Goal: Task Accomplishment & Management: Manage account settings

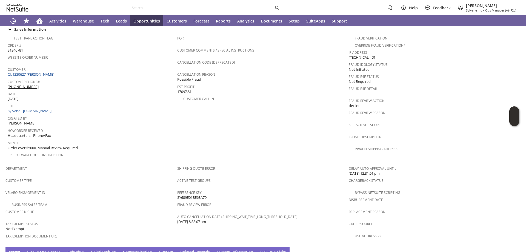
scroll to position [163, 0]
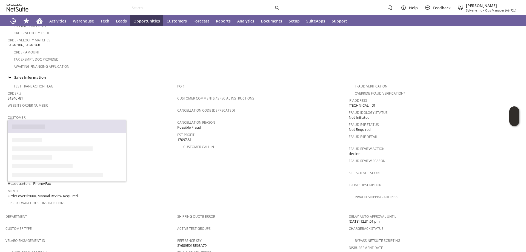
click at [40, 120] on link "CU1230627 [PERSON_NAME]" at bounding box center [32, 122] width 48 height 5
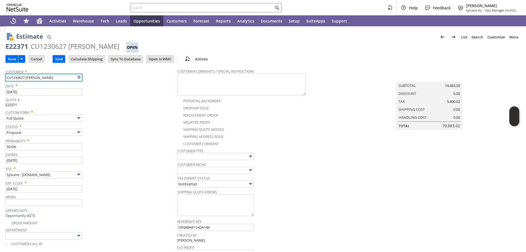
type input "Intelligent Recommendations¹⁰"
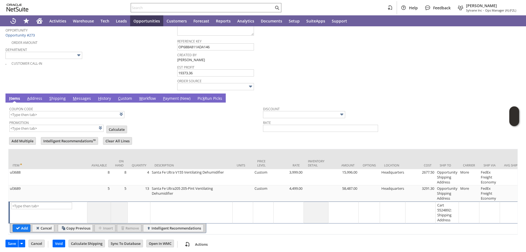
scroll to position [187, 0]
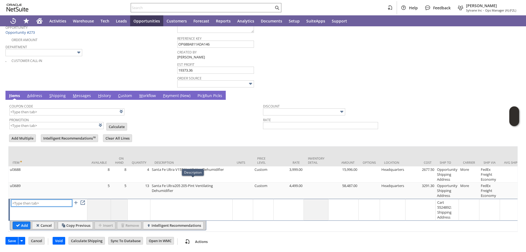
click at [33, 199] on input "text" at bounding box center [41, 202] width 61 height 7
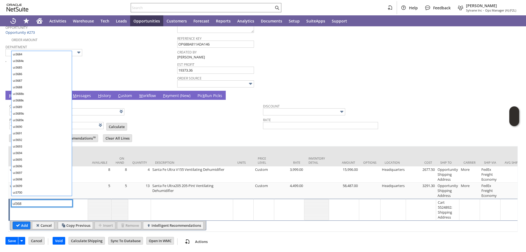
type input "ul3689"
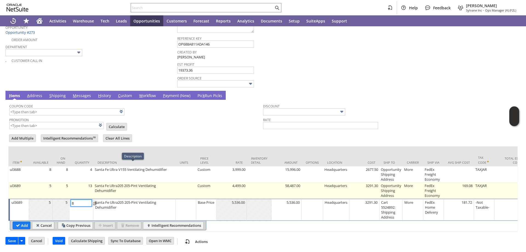
type input "8"
click at [86, 184] on td "13" at bounding box center [81, 190] width 24 height 16
type input "OK"
type input "Make Copy"
type input "13"
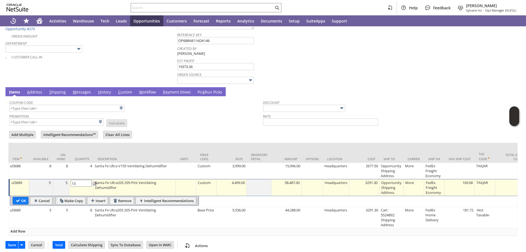
type input "5"
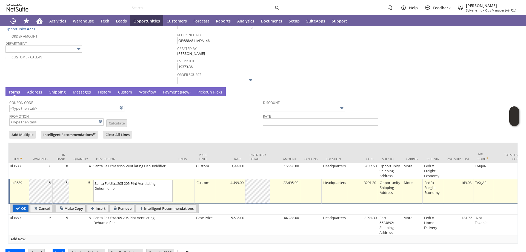
click at [16, 206] on input "OK" at bounding box center [20, 208] width 15 height 7
type input "Add"
type input "Copy Previous"
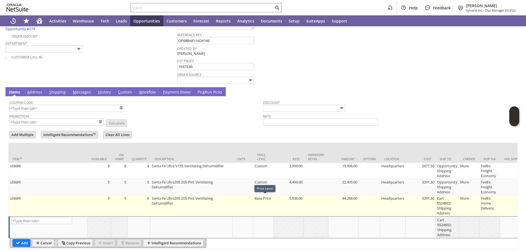
click at [267, 200] on td "Base Price" at bounding box center [263, 205] width 21 height 21
type input "Base Price"
type input "OK"
type input "Make Copy"
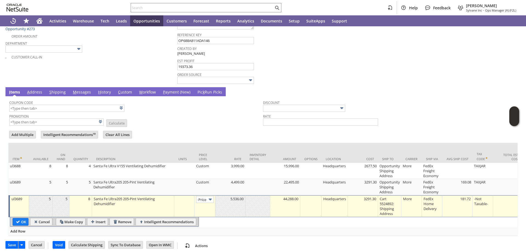
type input "Base Price"
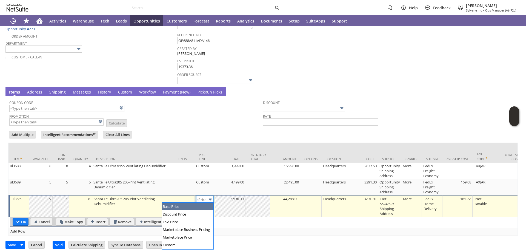
click at [209, 199] on img at bounding box center [210, 199] width 6 height 6
type input "Custom"
click at [183, 247] on link at bounding box center [187, 245] width 11 height 7
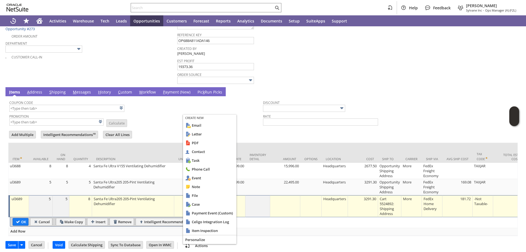
click at [245, 108] on div "Coupon Code" at bounding box center [134, 105] width 251 height 13
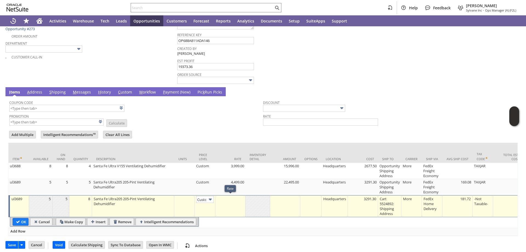
click at [235, 202] on td at bounding box center [230, 206] width 30 height 22
type input "4499"
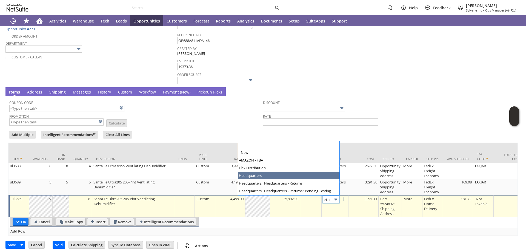
click at [334, 198] on img at bounding box center [336, 199] width 6 height 6
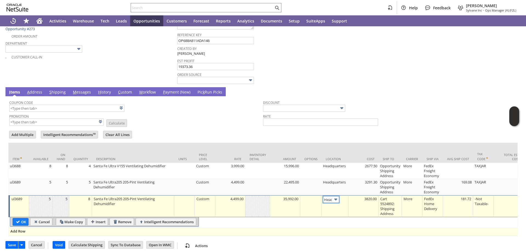
type input "Manufacturer"
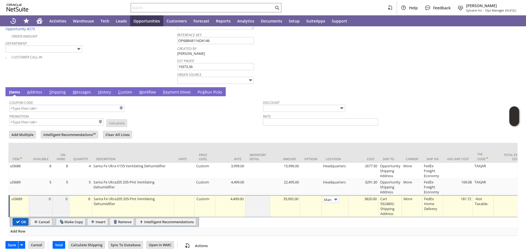
click at [20, 221] on input "OK" at bounding box center [20, 221] width 15 height 7
type input "Add"
type input "Copy Previous"
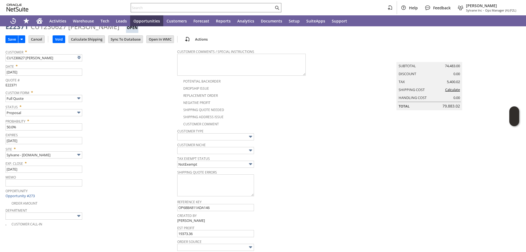
scroll to position [0, 0]
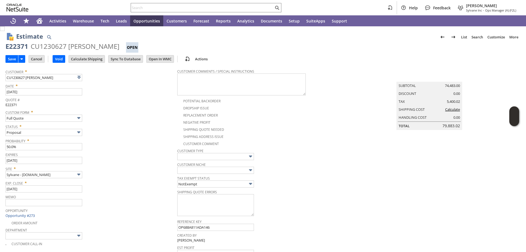
click at [452, 112] on link "Calculate" at bounding box center [452, 109] width 15 height 5
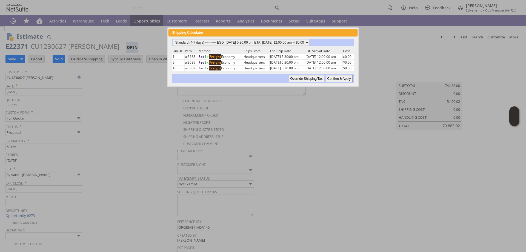
click at [342, 79] on input "Confirm & Apply" at bounding box center [339, 78] width 27 height 7
type input "Add"
type input "Copy Previous"
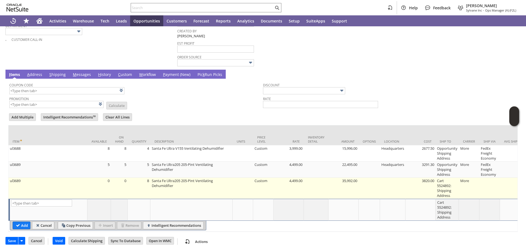
click at [390, 178] on td at bounding box center [392, 188] width 25 height 21
type input "OK"
type input "Make Copy"
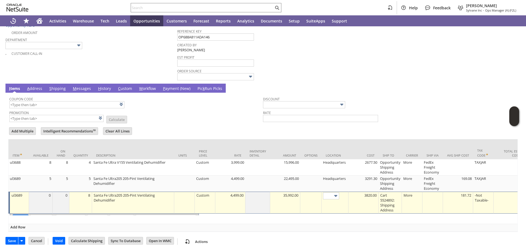
scroll to position [194, 0]
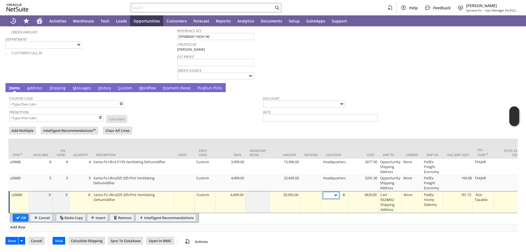
click at [331, 192] on input "text" at bounding box center [331, 195] width 16 height 7
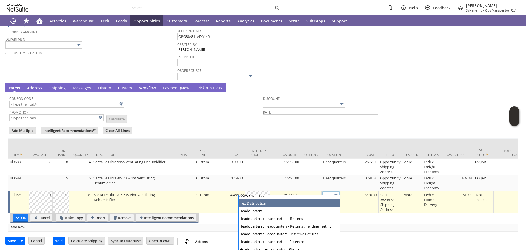
scroll to position [27, 0]
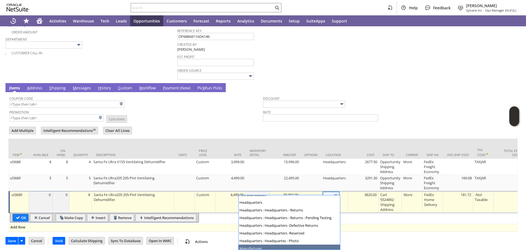
type input "Manufacturer"
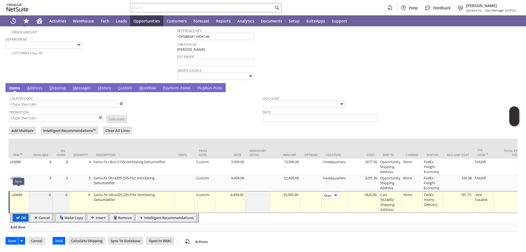
click at [21, 214] on input "OK" at bounding box center [20, 217] width 15 height 7
type input "Add"
type input "Copy Previous"
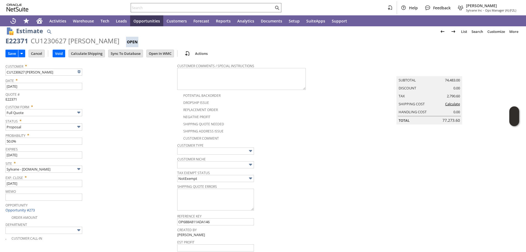
scroll to position [0, 0]
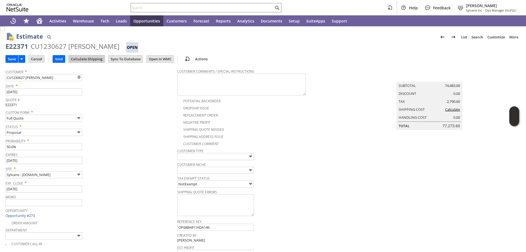
click at [88, 57] on input "Calculate Shipping" at bounding box center [87, 58] width 36 height 7
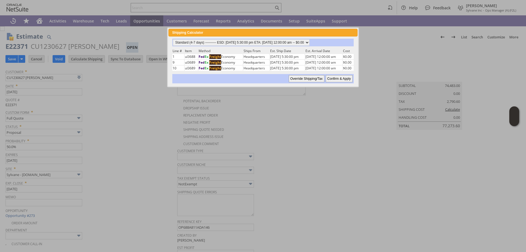
click at [310, 78] on input "Override Shipping/Tax" at bounding box center [307, 78] width 36 height 7
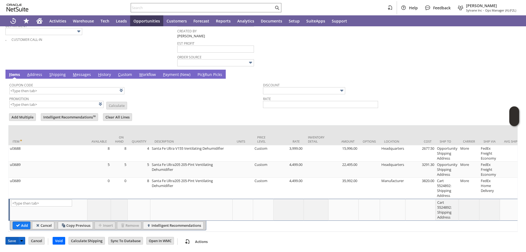
click at [12, 241] on input "Save" at bounding box center [12, 240] width 12 height 7
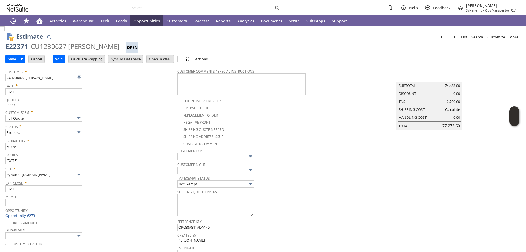
click at [454, 112] on link "Calculate" at bounding box center [452, 109] width 15 height 5
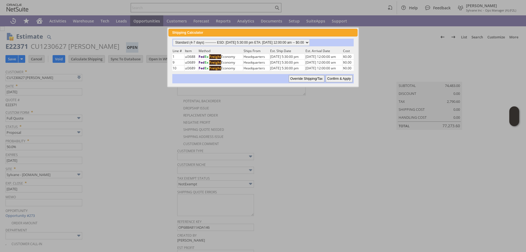
click at [311, 81] on input "Override Shipping/Tax" at bounding box center [307, 78] width 36 height 7
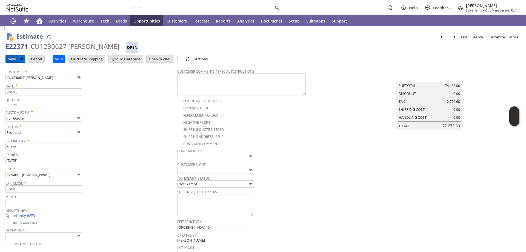
click at [7, 57] on input "Save" at bounding box center [12, 58] width 12 height 7
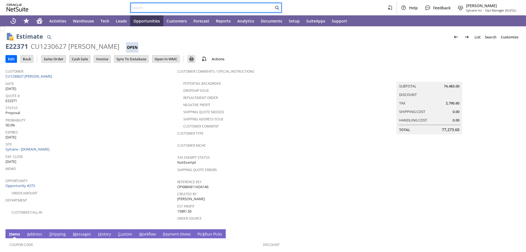
click at [154, 8] on input "text" at bounding box center [202, 7] width 143 height 7
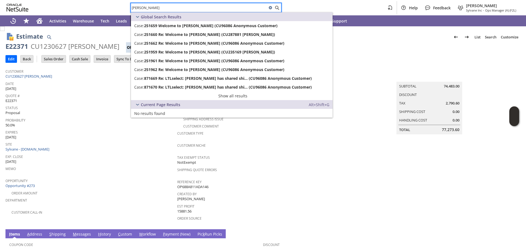
drag, startPoint x: 149, startPoint y: 10, endPoint x: 113, endPoint y: 9, distance: 36.5
click at [117, 10] on div "angela gruchala Help Feedback Angela Gruchala Sylvane Inc - Ops Manager (A) (F2…" at bounding box center [263, 7] width 526 height 15
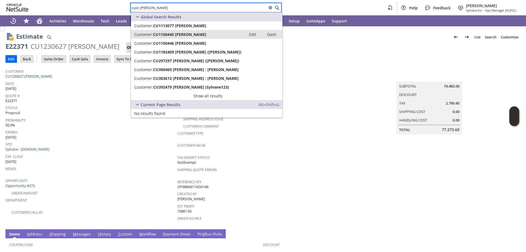
type input "cust: angela gruchala"
click at [179, 36] on span "CU1150445 Angela Gruchala" at bounding box center [179, 34] width 53 height 5
